Goal: Task Accomplishment & Management: Manage account settings

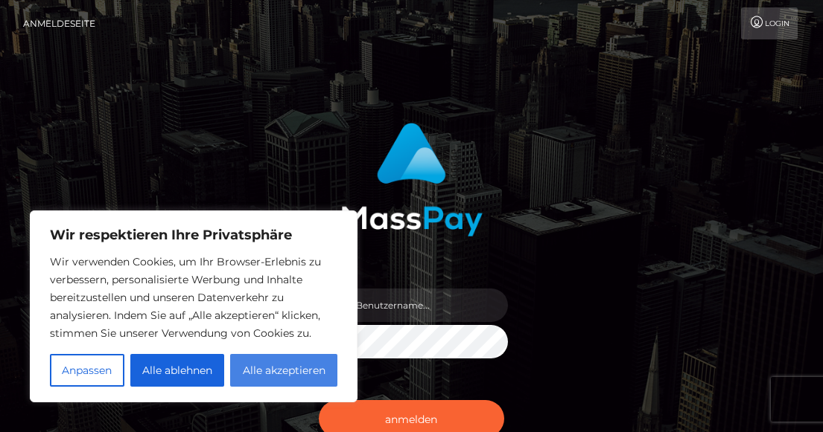
click at [275, 371] on font "Alle akzeptieren" at bounding box center [284, 370] width 83 height 13
checkbox input "true"
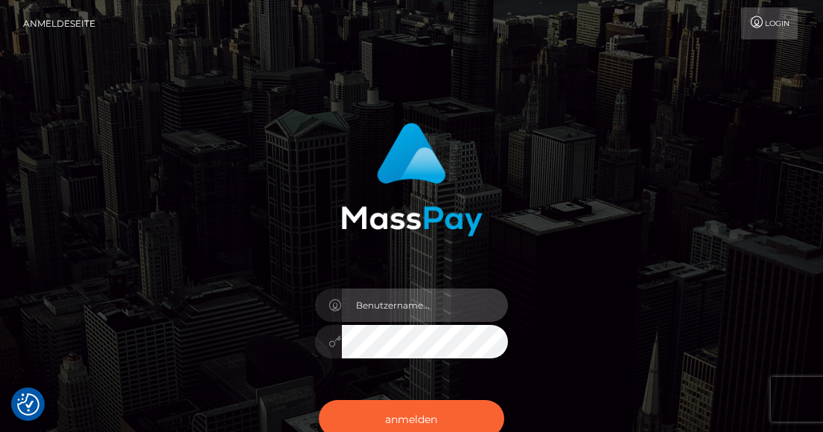
type input "hufischer@bluewin.ch"
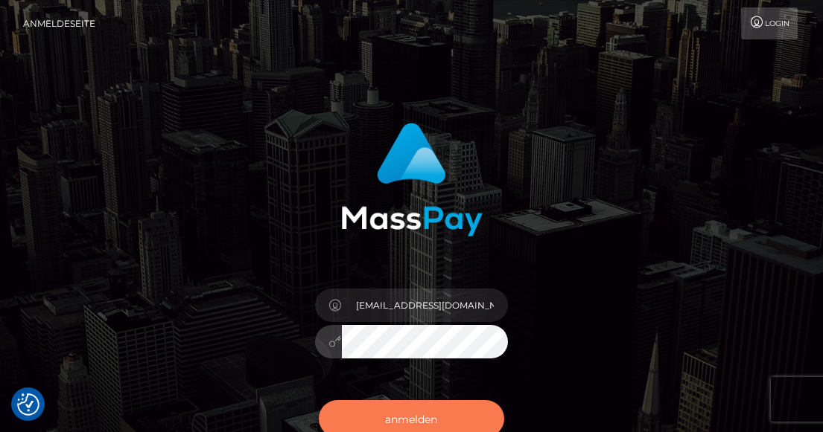
click at [413, 421] on font "anmelden" at bounding box center [411, 418] width 52 height 13
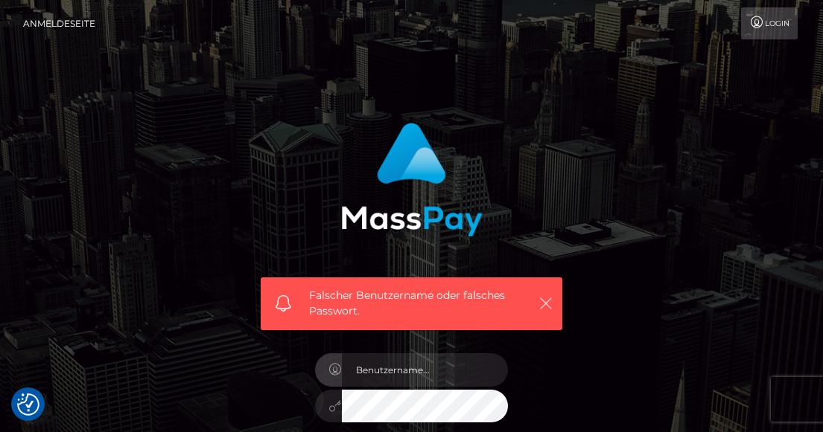
click at [541, 304] on icon "button" at bounding box center [545, 303] width 15 height 15
click at [549, 298] on icon "button" at bounding box center [545, 303] width 15 height 15
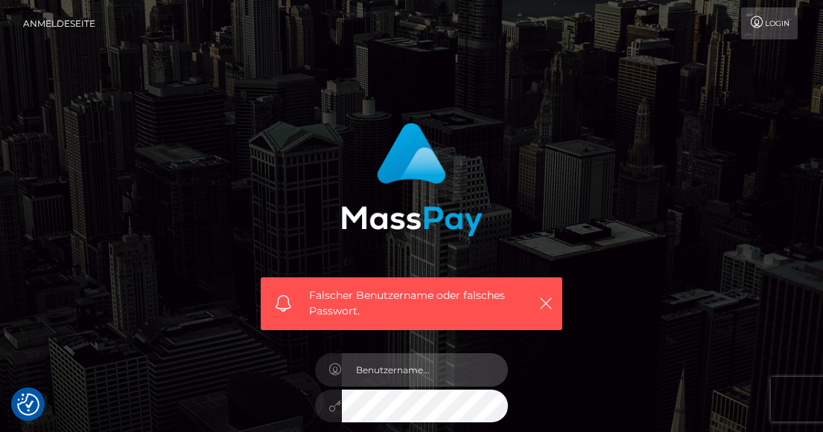
type input "hufischer@bluewin.ch"
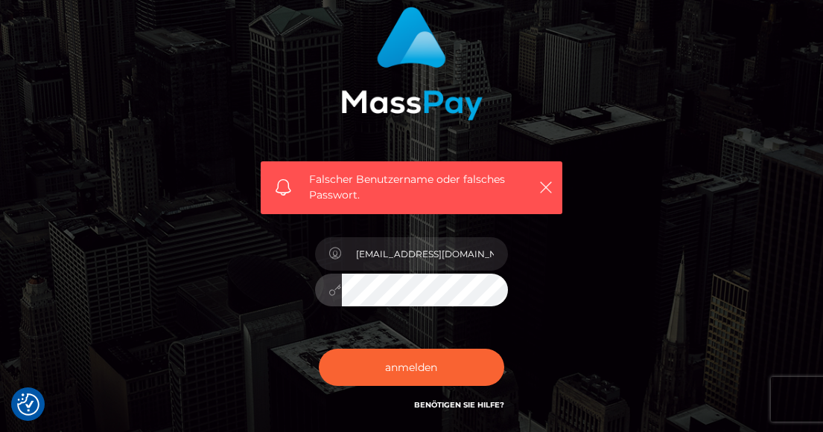
scroll to position [128, 0]
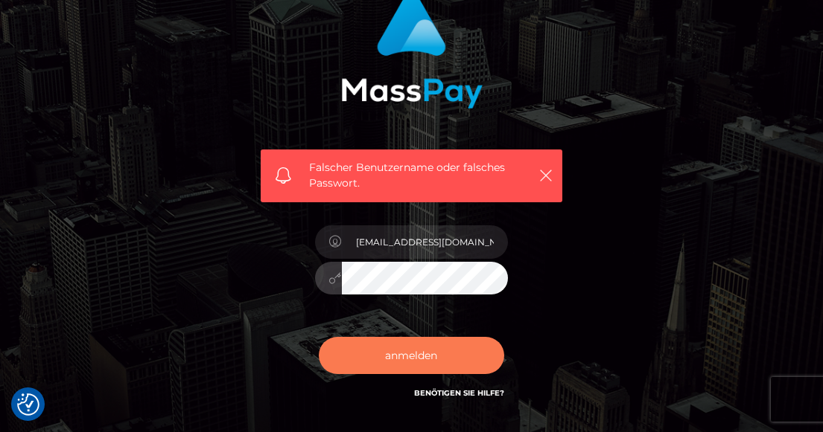
click at [442, 357] on button "anmelden" at bounding box center [412, 355] width 186 height 37
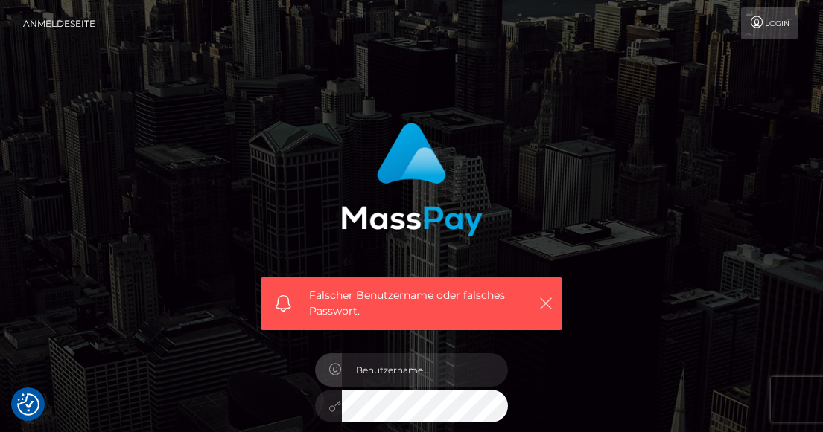
click at [543, 302] on icon "button" at bounding box center [545, 303] width 15 height 15
click at [548, 301] on icon "button" at bounding box center [545, 303] width 15 height 15
